Goal: Information Seeking & Learning: Learn about a topic

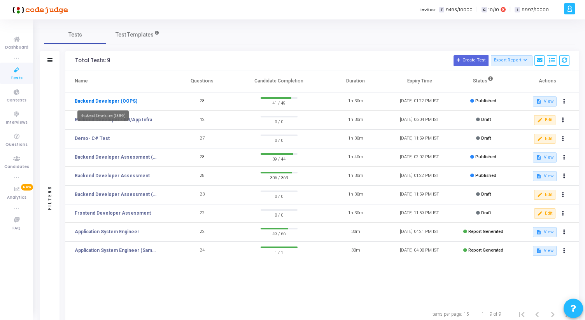
click at [123, 100] on link "Backend Developer (OOPS)" at bounding box center [106, 101] width 63 height 7
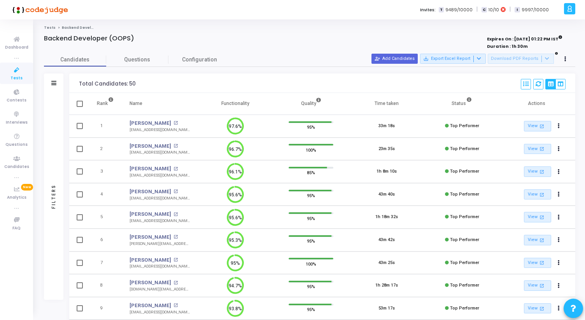
drag, startPoint x: 222, startPoint y: 104, endPoint x: 249, endPoint y: 104, distance: 26.5
click at [249, 104] on th "Functionality" at bounding box center [235, 104] width 75 height 22
drag, startPoint x: 249, startPoint y: 104, endPoint x: 228, endPoint y: 104, distance: 21.0
click at [228, 104] on th "Functionality" at bounding box center [235, 104] width 75 height 22
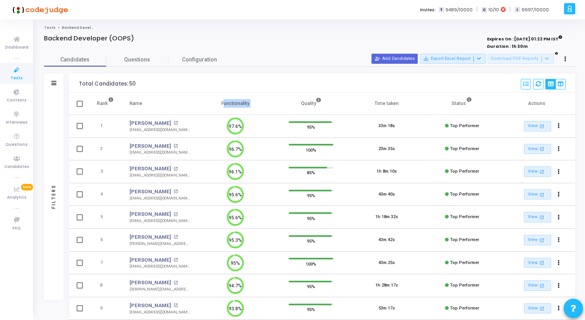
click at [228, 104] on th "Functionality" at bounding box center [235, 104] width 75 height 22
click at [224, 103] on th "Functionality" at bounding box center [235, 104] width 75 height 22
